Goal: Task Accomplishment & Management: Use online tool/utility

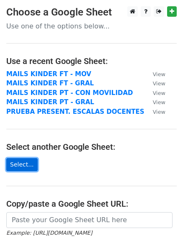
click at [28, 163] on link "Select..." at bounding box center [21, 164] width 31 height 13
click at [25, 163] on link "Select..." at bounding box center [21, 164] width 31 height 13
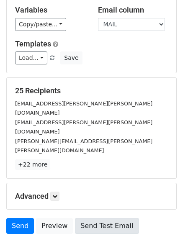
scroll to position [84, 0]
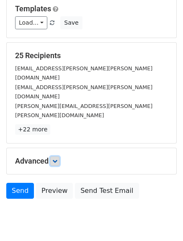
click at [54, 156] on link at bounding box center [54, 160] width 9 height 9
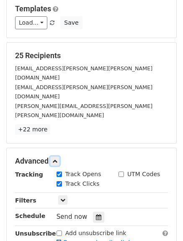
scroll to position [166, 0]
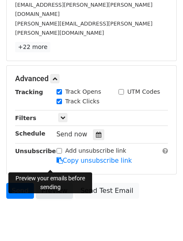
click at [58, 183] on link "Preview" at bounding box center [54, 191] width 37 height 16
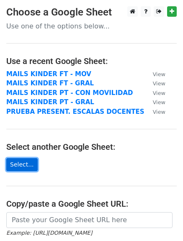
click at [23, 164] on link "Select..." at bounding box center [21, 164] width 31 height 13
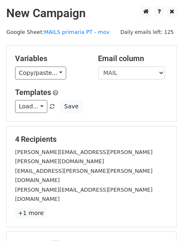
scroll to position [42, 0]
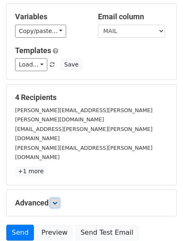
click at [56, 200] on icon at bounding box center [54, 202] width 5 height 5
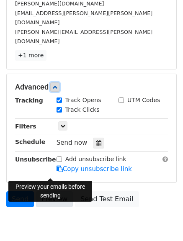
scroll to position [166, 0]
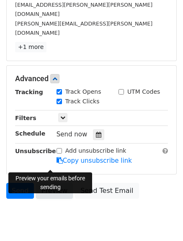
click at [51, 183] on link "Preview" at bounding box center [54, 191] width 37 height 16
click at [59, 183] on link "Preview" at bounding box center [54, 191] width 37 height 16
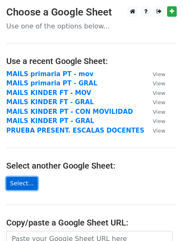
click at [18, 181] on link "Select..." at bounding box center [21, 183] width 31 height 13
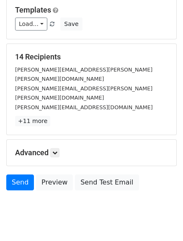
scroll to position [84, 0]
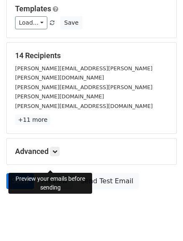
click at [46, 173] on link "Preview" at bounding box center [54, 181] width 37 height 16
click at [61, 147] on h5 "Advanced" at bounding box center [91, 151] width 153 height 9
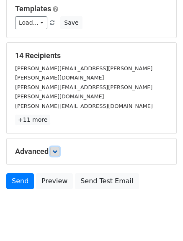
click at [59, 147] on link at bounding box center [54, 151] width 9 height 9
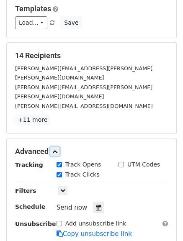
scroll to position [125, 0]
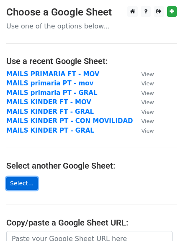
click at [22, 187] on link "Select..." at bounding box center [21, 183] width 31 height 13
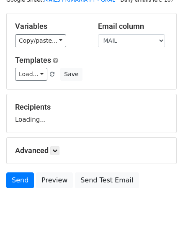
scroll to position [42, 0]
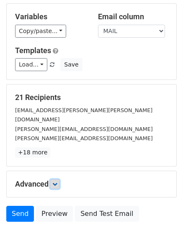
click at [57, 181] on icon at bounding box center [54, 183] width 5 height 5
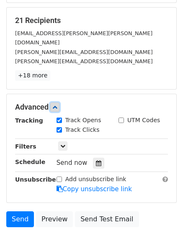
scroll to position [166, 0]
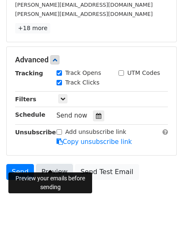
click at [58, 164] on link "Preview" at bounding box center [54, 172] width 37 height 16
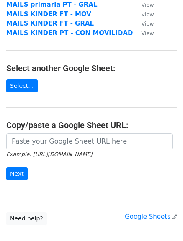
scroll to position [23, 0]
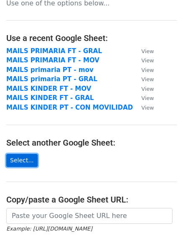
click at [17, 160] on link "Select..." at bounding box center [21, 160] width 31 height 13
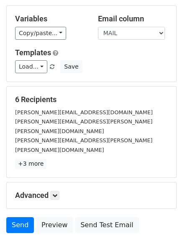
scroll to position [84, 0]
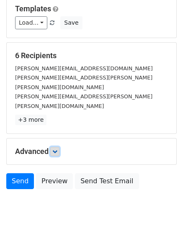
click at [58, 147] on link at bounding box center [54, 151] width 9 height 9
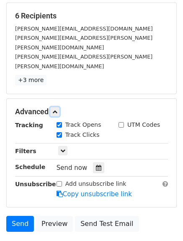
scroll to position [166, 0]
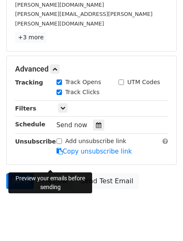
click at [54, 173] on link "Preview" at bounding box center [54, 181] width 37 height 16
click at [42, 173] on link "Preview" at bounding box center [54, 181] width 37 height 16
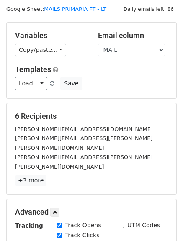
scroll to position [0, 0]
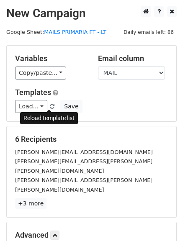
click at [50, 104] on span at bounding box center [52, 106] width 5 height 5
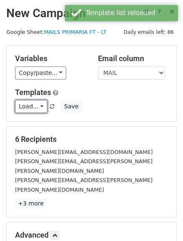
click at [22, 107] on link "Load..." at bounding box center [31, 106] width 32 height 13
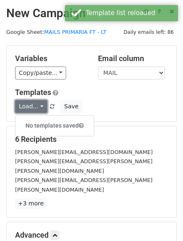
click at [31, 107] on link "Load..." at bounding box center [31, 106] width 32 height 13
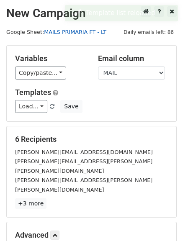
click at [83, 31] on link "MAILS PRIMARIA FT - LT" at bounding box center [75, 32] width 62 height 6
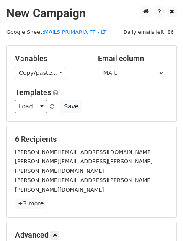
click at [67, 58] on h5 "Variables" at bounding box center [50, 58] width 70 height 9
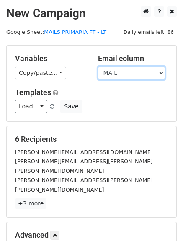
click at [148, 72] on select "MAIL NOMBRE ANTIGUEDAD PUNTO Cargo1 SUELDO1 INCREMENTO1 Cargo2 SUELDO2 INCREMEN…" at bounding box center [131, 72] width 67 height 13
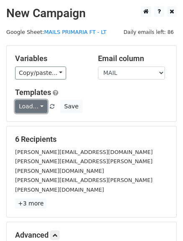
click at [41, 107] on link "Load..." at bounding box center [31, 106] width 32 height 13
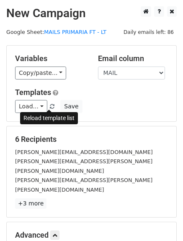
click at [50, 108] on span at bounding box center [52, 106] width 5 height 5
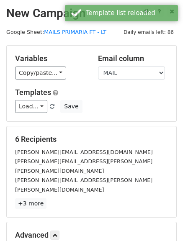
click at [55, 79] on div "Variables Copy/paste... {{MAIL}} {{NOMBRE}} {{ANTIGUEDAD}} {{PUNTO}} {{Cargo1}}…" at bounding box center [91, 84] width 169 height 76
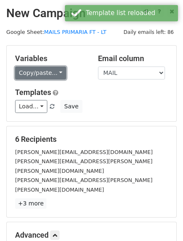
click at [52, 75] on link "Copy/paste..." at bounding box center [40, 72] width 51 height 13
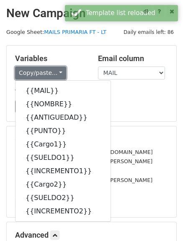
click at [52, 75] on link "Copy/paste..." at bounding box center [40, 72] width 51 height 13
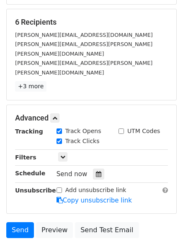
scroll to position [166, 0]
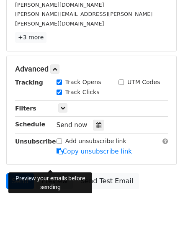
click at [42, 173] on link "Preview" at bounding box center [54, 181] width 37 height 16
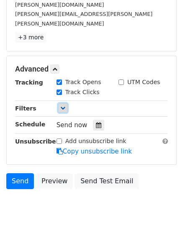
click at [61, 105] on icon at bounding box center [62, 107] width 5 height 5
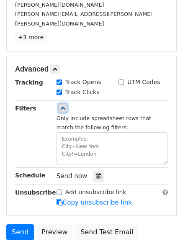
click at [61, 105] on icon at bounding box center [62, 107] width 5 height 5
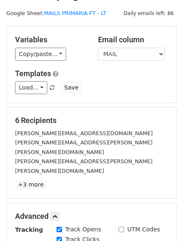
scroll to position [0, 0]
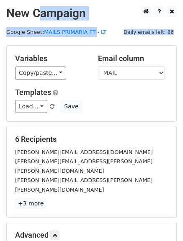
drag, startPoint x: 40, startPoint y: 16, endPoint x: 89, endPoint y: 24, distance: 50.0
click at [89, 24] on main "New Campaign Daily emails left: 86 Google Sheet: MAILS PRIMARIA FT - LT Variabl…" at bounding box center [91, 182] width 183 height 353
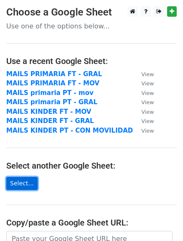
click at [20, 186] on link "Select..." at bounding box center [21, 183] width 31 height 13
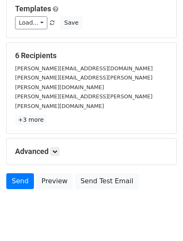
scroll to position [84, 0]
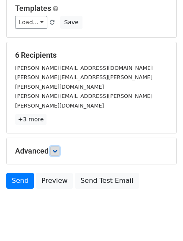
click at [57, 148] on icon at bounding box center [54, 150] width 5 height 5
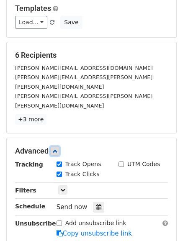
scroll to position [166, 0]
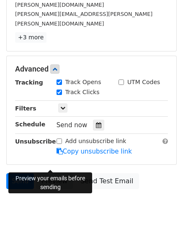
click at [51, 173] on link "Preview" at bounding box center [54, 181] width 37 height 16
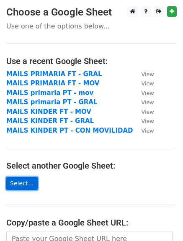
click at [28, 181] on link "Select..." at bounding box center [21, 183] width 31 height 13
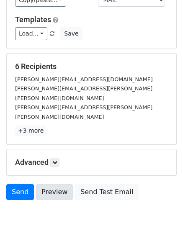
scroll to position [84, 0]
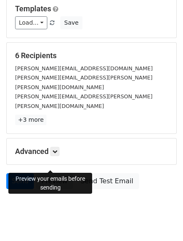
click at [54, 173] on link "Preview" at bounding box center [54, 181] width 37 height 16
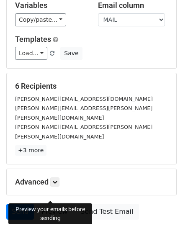
scroll to position [42, 0]
